Goal: Task Accomplishment & Management: Complete application form

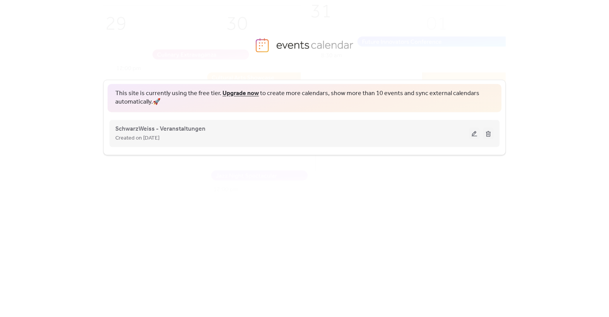
click at [471, 135] on button at bounding box center [474, 134] width 11 height 12
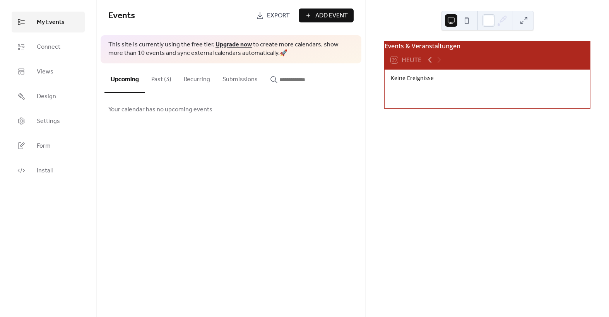
click at [428, 65] on icon at bounding box center [429, 59] width 9 height 9
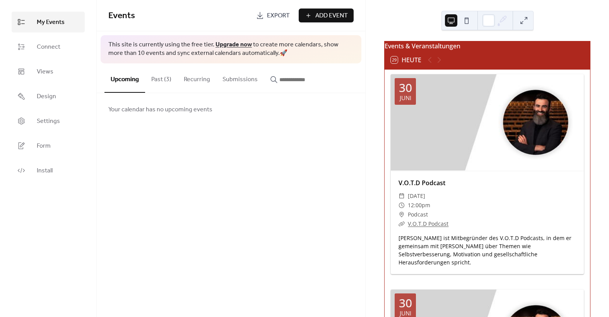
click at [438, 63] on div at bounding box center [434, 59] width 19 height 9
click at [171, 82] on button "Past (3)" at bounding box center [161, 77] width 33 height 29
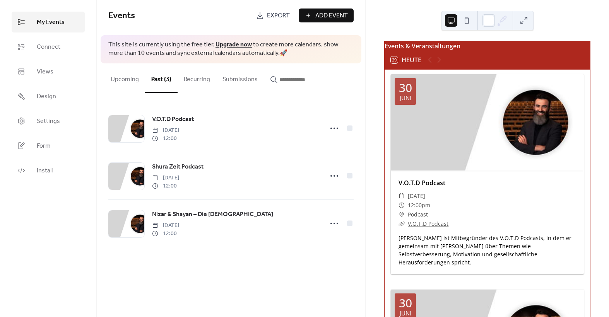
click at [117, 79] on button "Upcoming" at bounding box center [124, 77] width 41 height 29
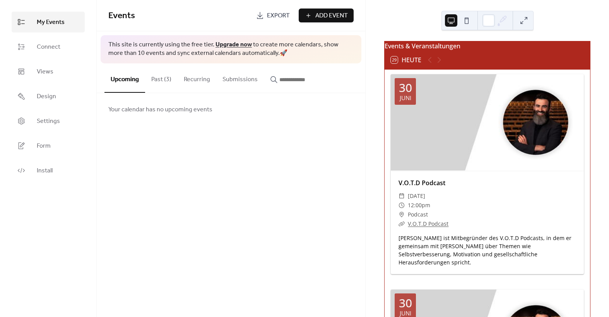
click at [166, 82] on button "Past (3)" at bounding box center [161, 77] width 33 height 29
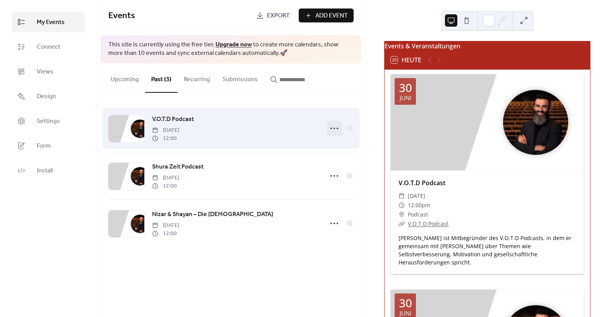
click at [332, 126] on icon at bounding box center [334, 128] width 12 height 12
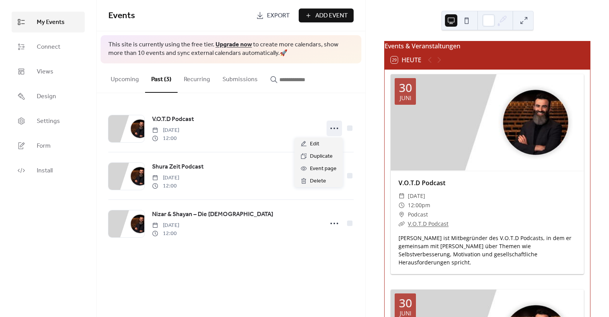
click at [10, 226] on div "My Events Connect Views Design Settings Form Install" at bounding box center [48, 158] width 97 height 317
click at [329, 14] on span "Add Event" at bounding box center [331, 15] width 33 height 9
